Goal: Task Accomplishment & Management: Use online tool/utility

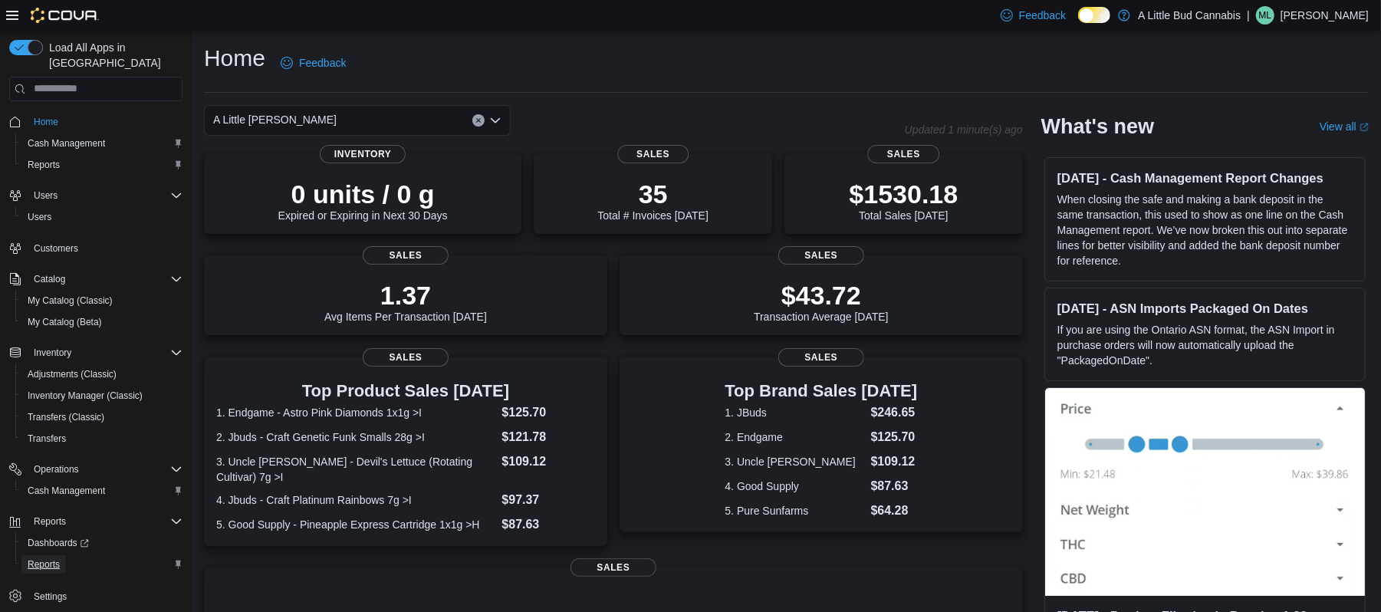
click at [43, 558] on span "Reports" at bounding box center [44, 564] width 32 height 12
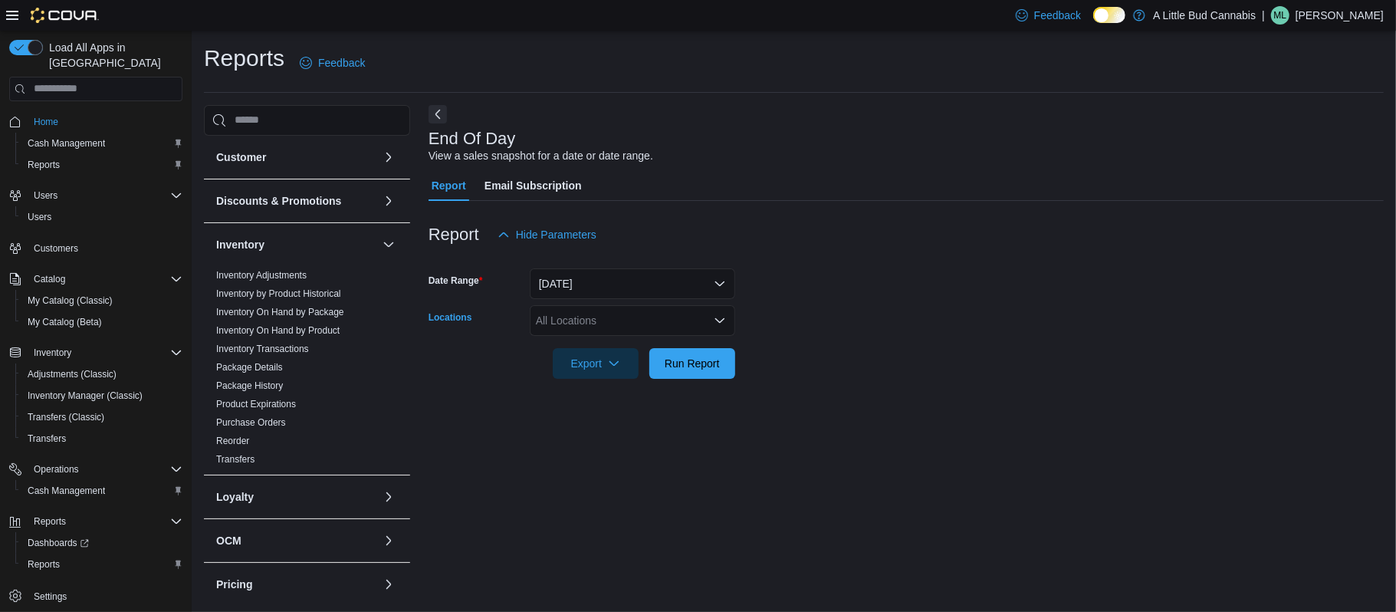
click at [650, 317] on div "All Locations" at bounding box center [633, 320] width 206 height 31
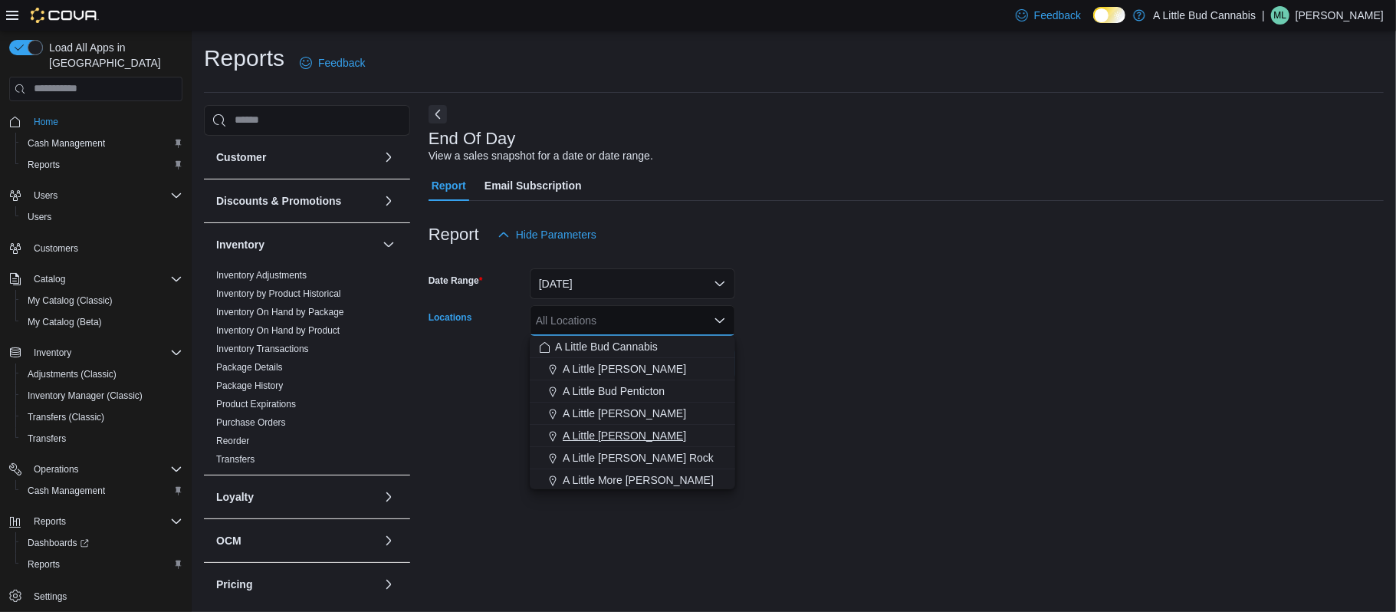
click at [633, 433] on span "A Little [PERSON_NAME]" at bounding box center [624, 435] width 123 height 15
click at [830, 411] on div "End Of Day View a sales snapshot for a date or date range. Report Email Subscri…" at bounding box center [907, 350] width 956 height 490
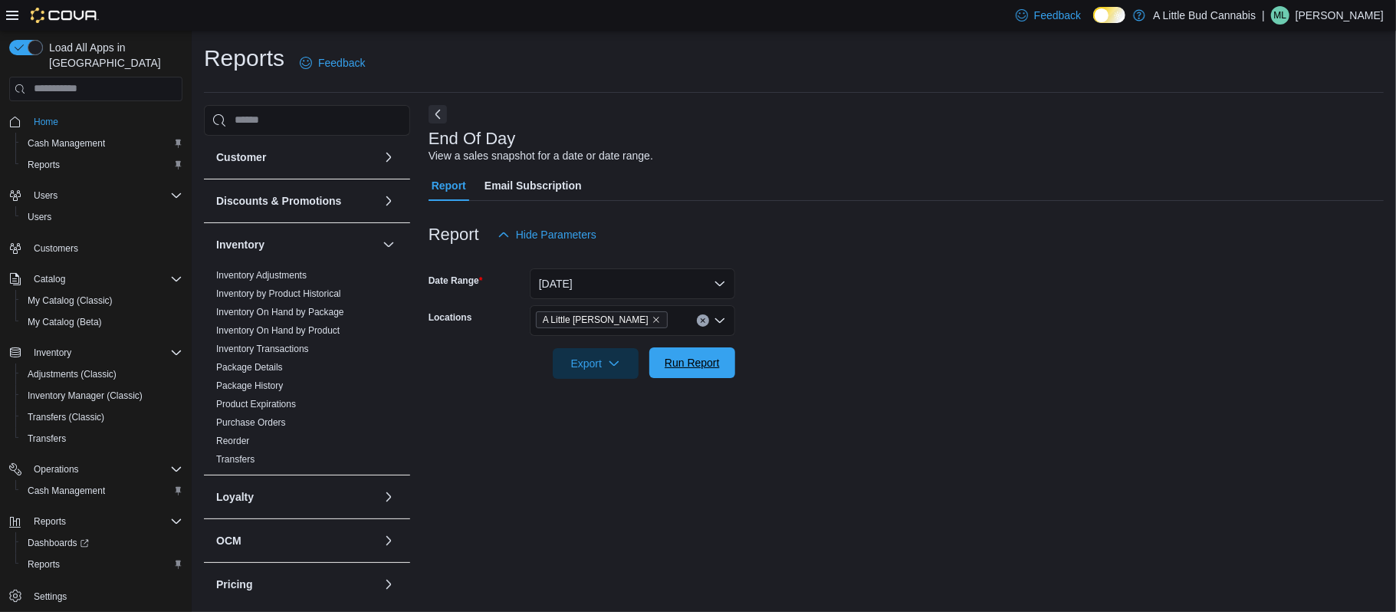
click at [684, 362] on span "Run Report" at bounding box center [692, 362] width 55 height 15
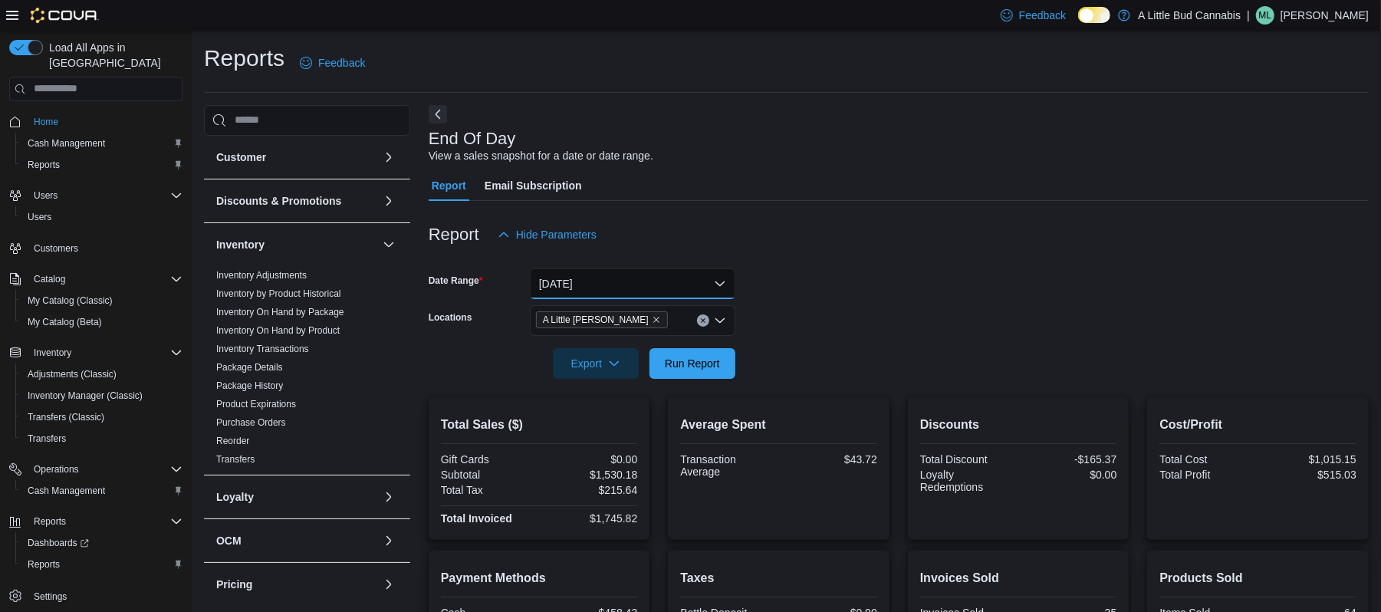
click at [675, 283] on button "[DATE]" at bounding box center [633, 283] width 206 height 31
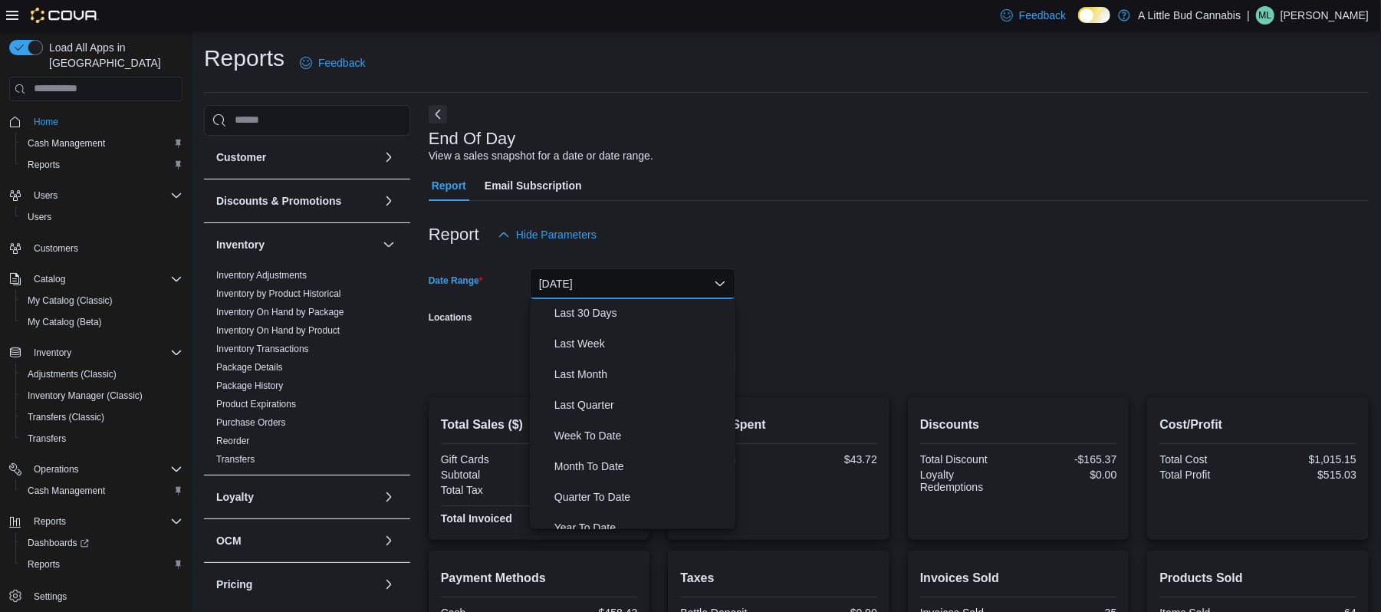
scroll to position [222, 0]
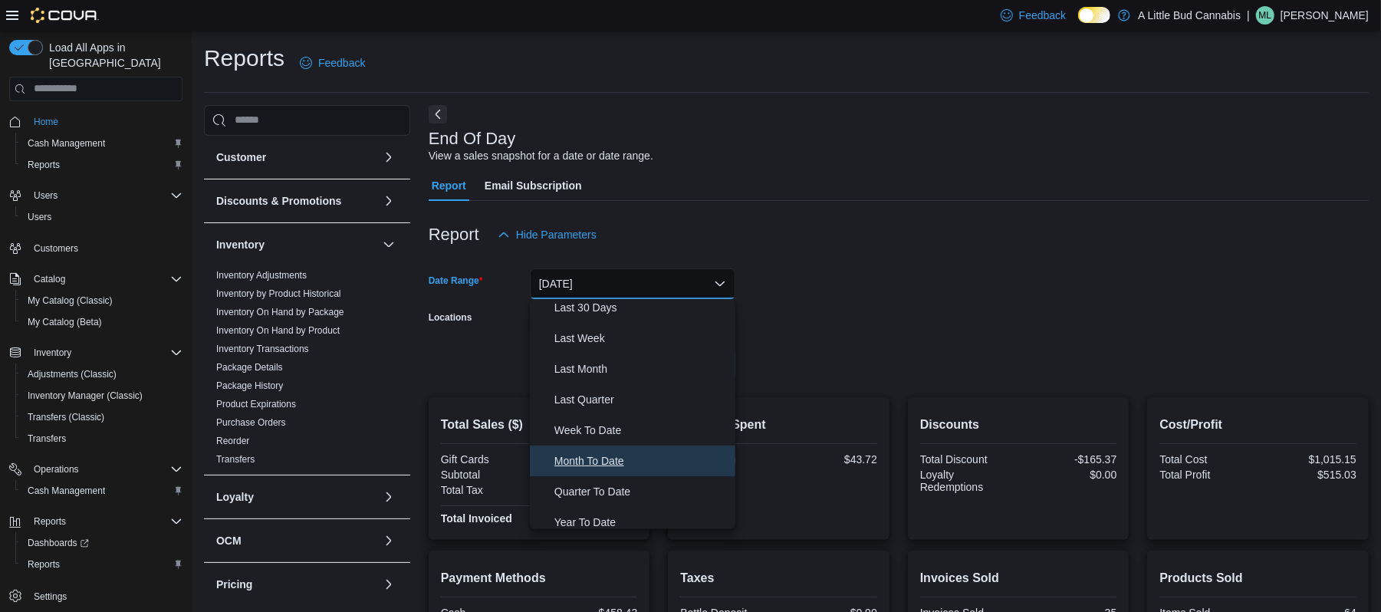
click at [589, 457] on span "Month To Date" at bounding box center [641, 461] width 175 height 18
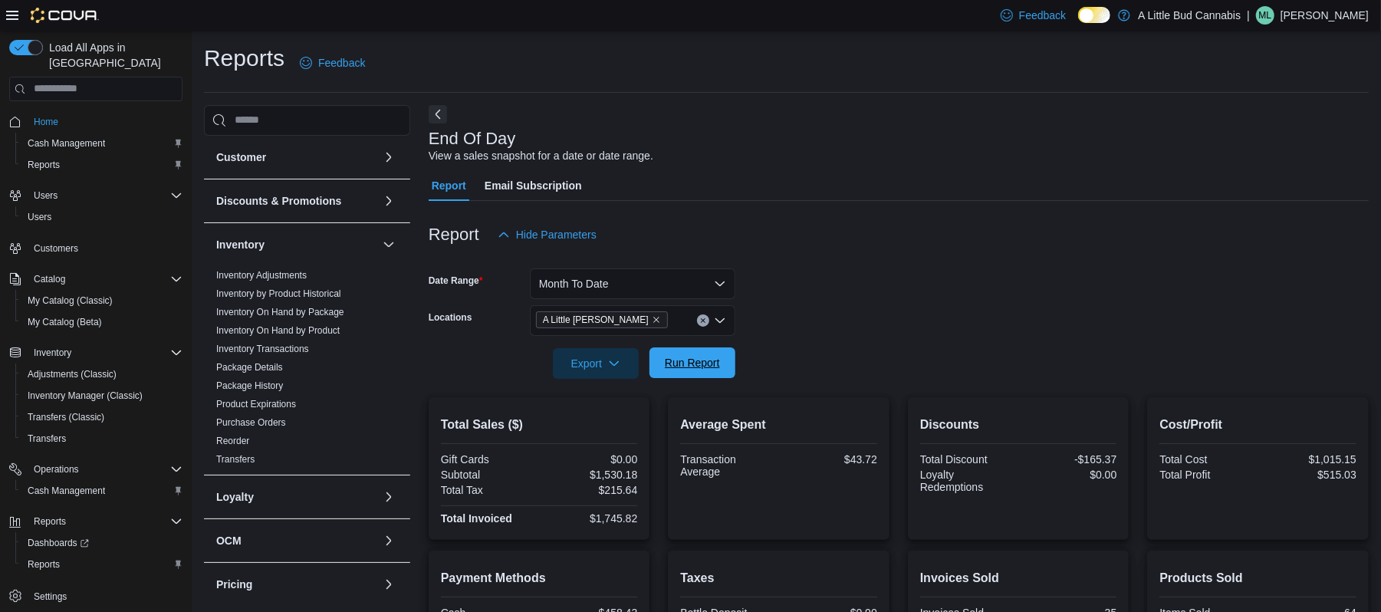
click at [707, 374] on span "Run Report" at bounding box center [692, 362] width 67 height 31
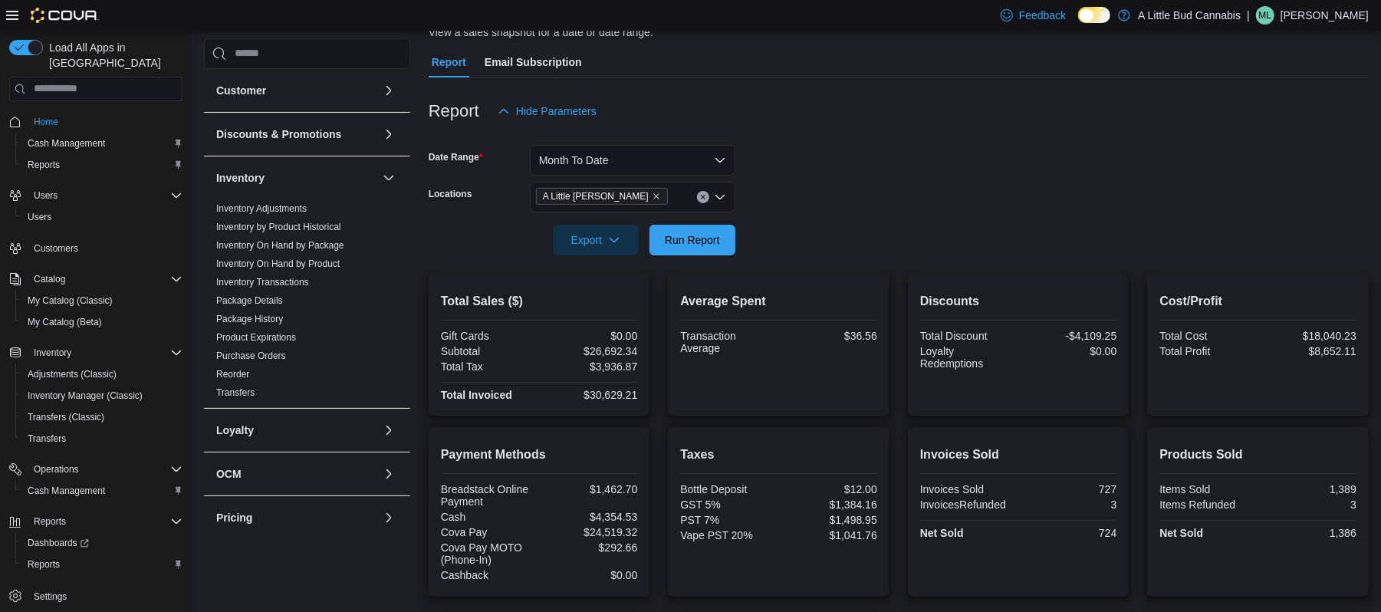
scroll to position [123, 0]
click at [649, 166] on button "Month To Date" at bounding box center [633, 161] width 206 height 31
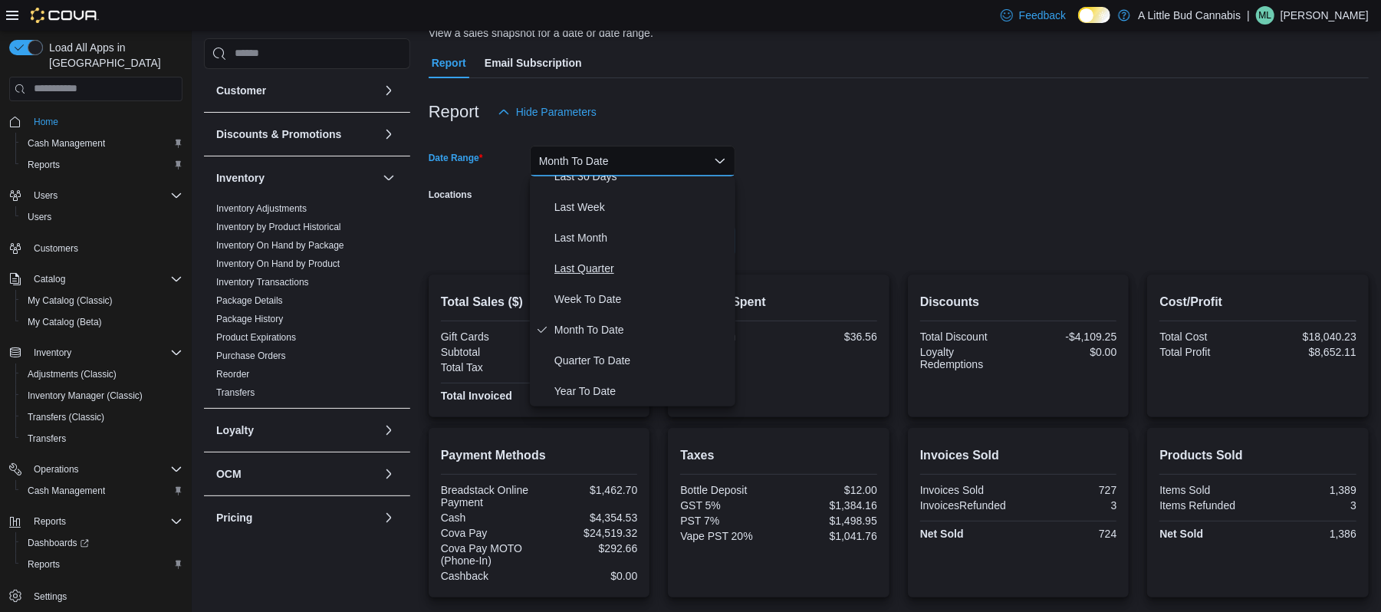
scroll to position [0, 0]
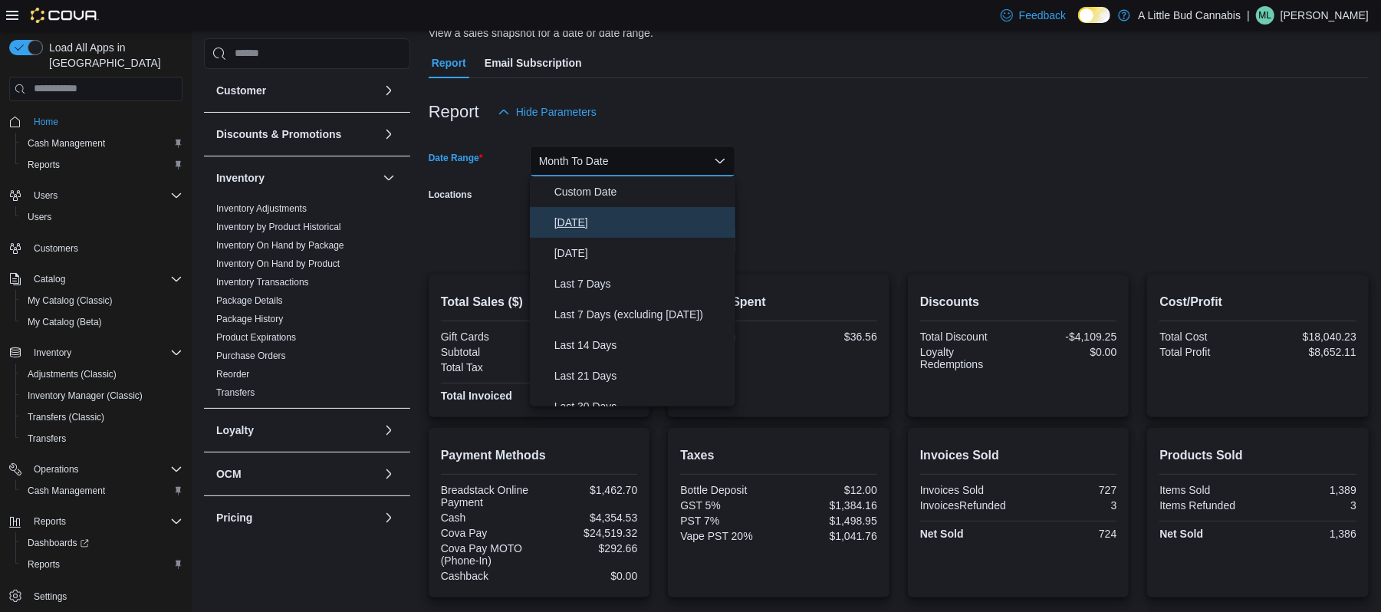
click at [581, 216] on span "[DATE]" at bounding box center [641, 222] width 175 height 18
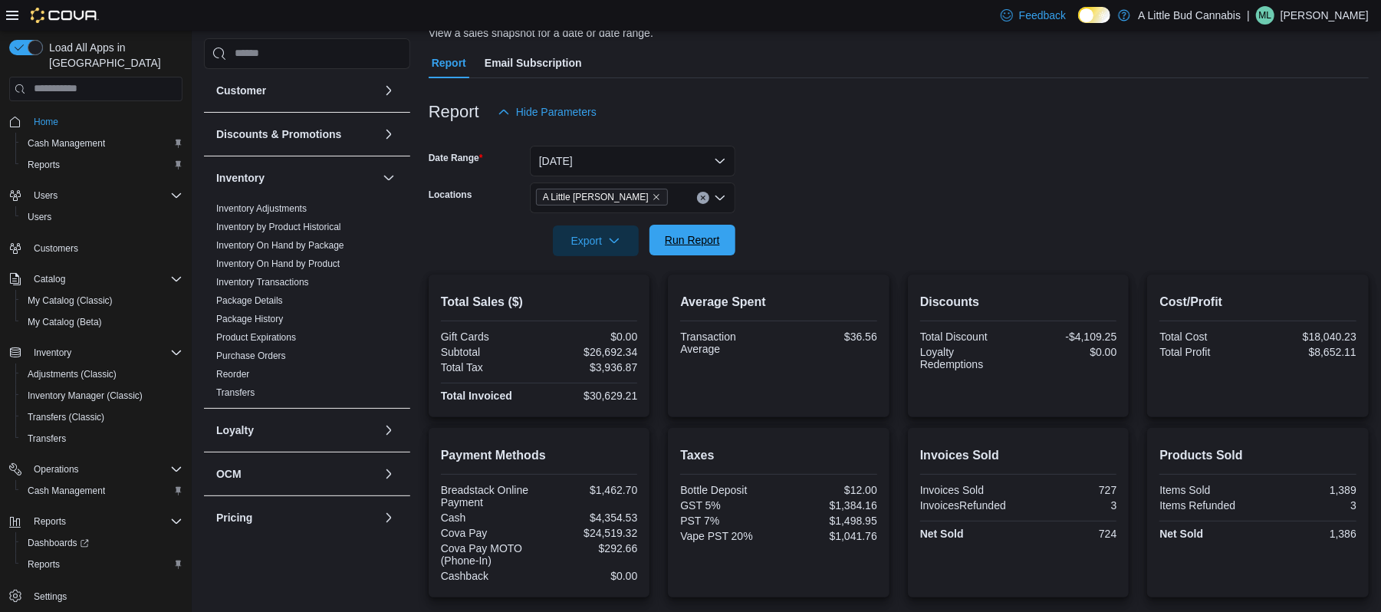
click at [719, 238] on span "Run Report" at bounding box center [692, 239] width 55 height 15
